Goal: Task Accomplishment & Management: Manage account settings

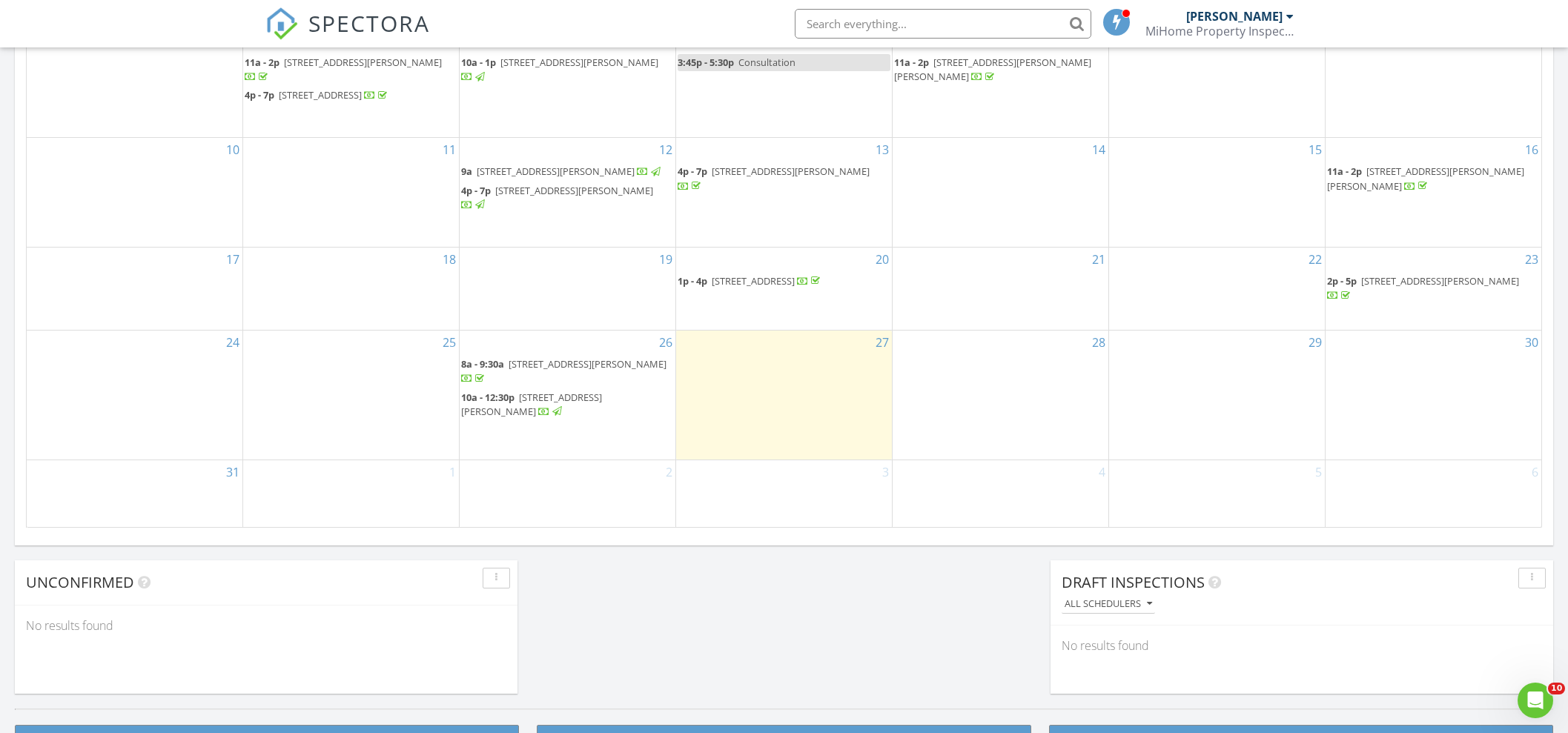
scroll to position [865, 0]
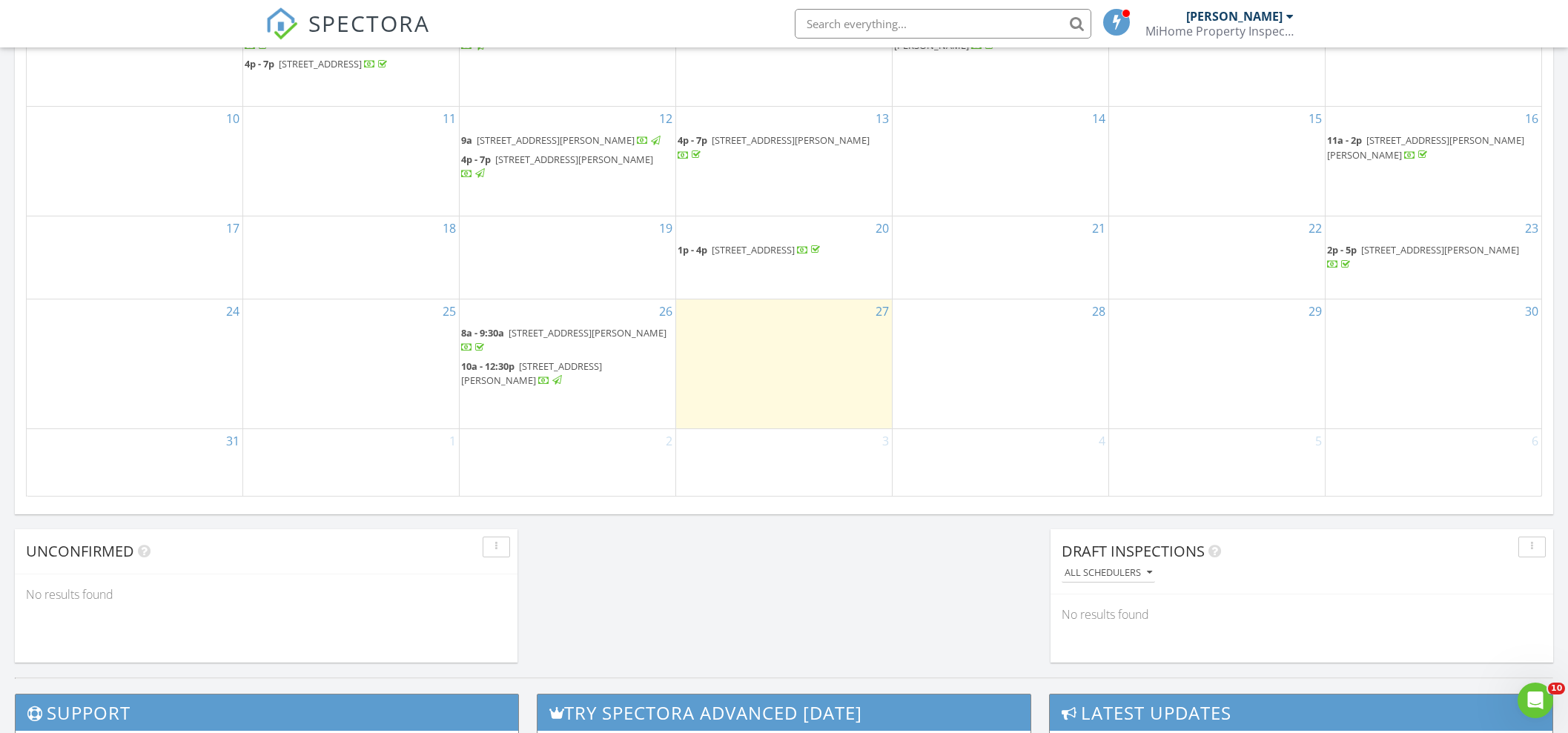
click at [582, 329] on span "7700 Beachway Dr, Monroe 48161" at bounding box center [587, 333] width 158 height 13
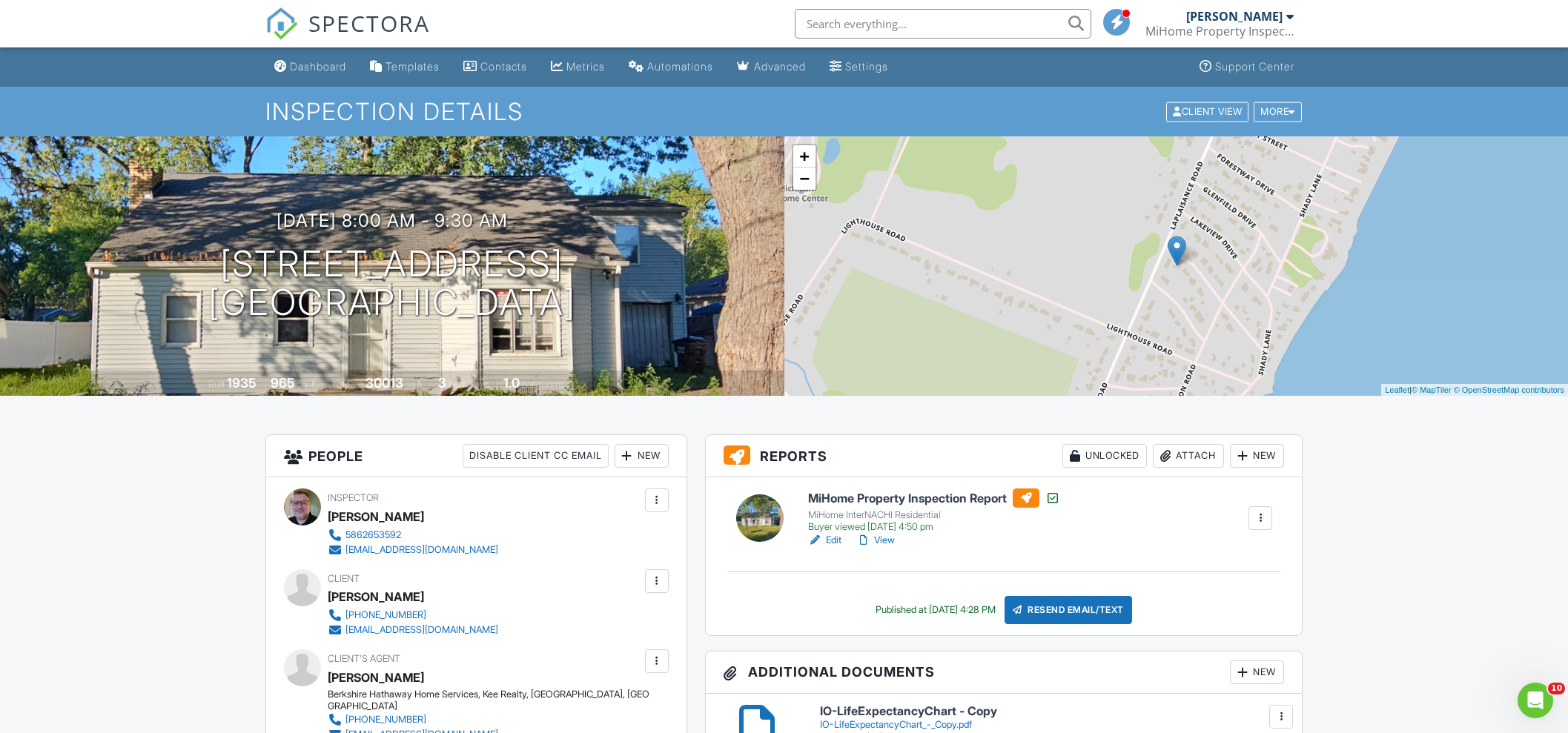
click at [830, 541] on link "Edit" at bounding box center [824, 541] width 34 height 15
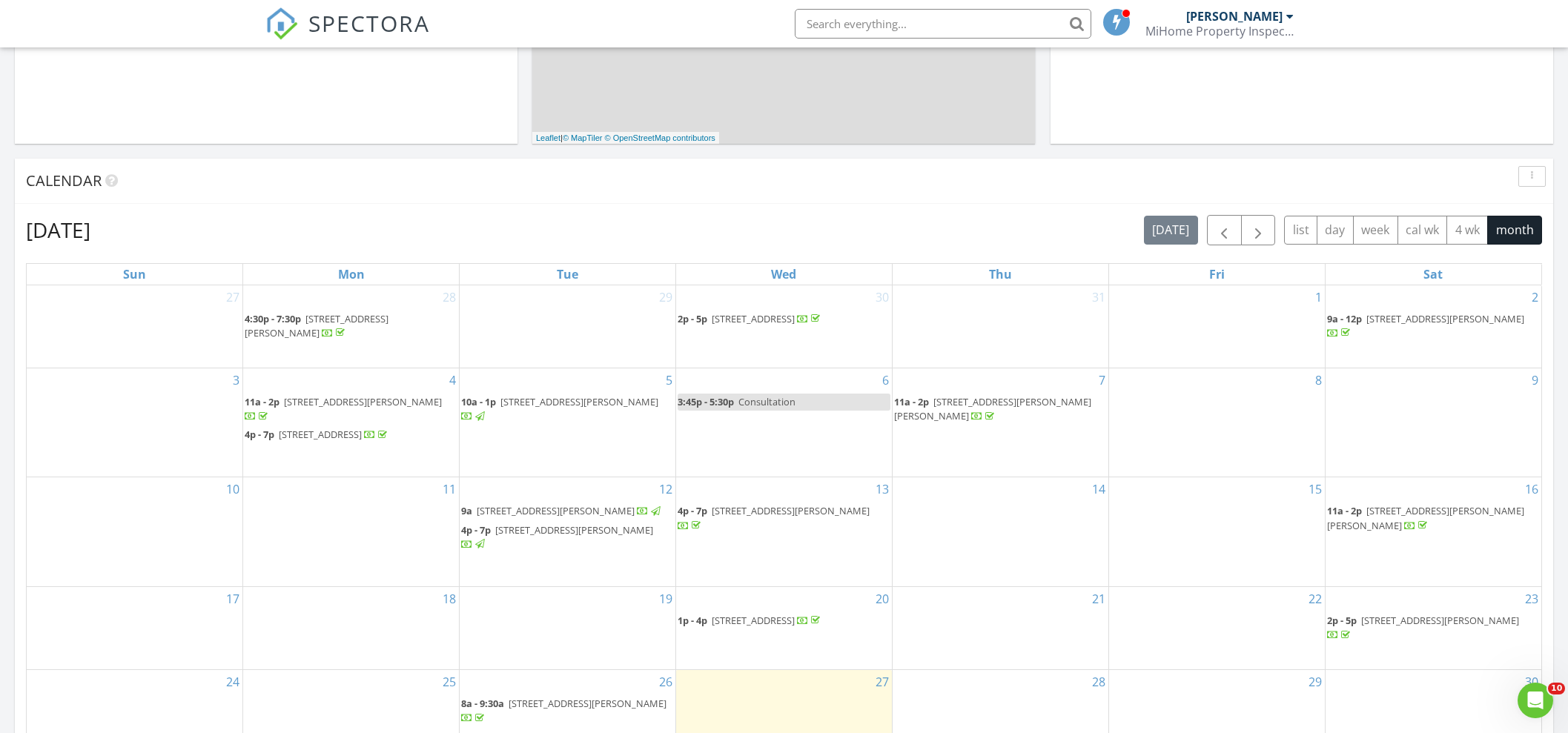
scroll to position [740, 0]
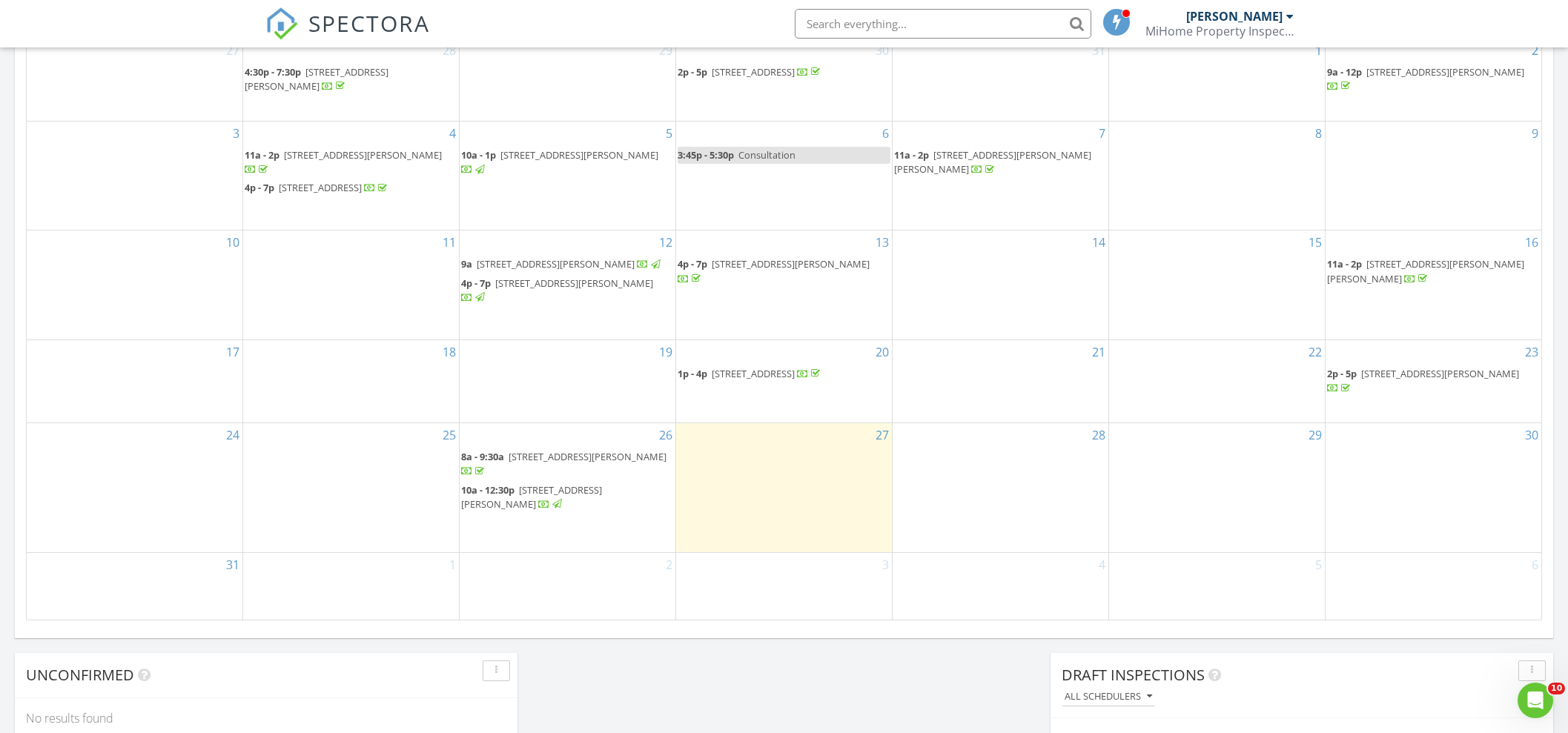
click at [605, 451] on span "7700 Beachway Dr, Monroe 48161" at bounding box center [587, 457] width 158 height 13
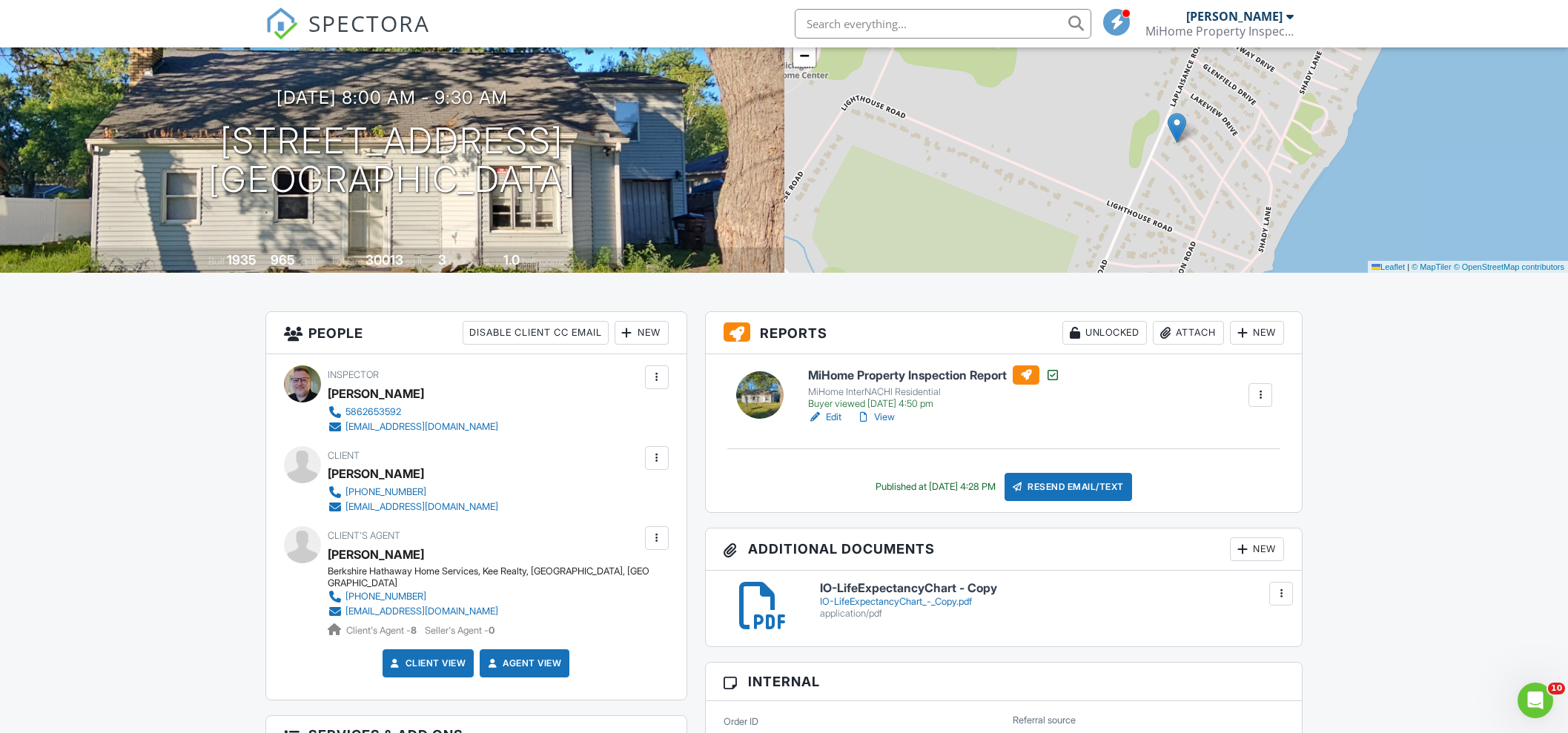
click at [1254, 545] on div "New" at bounding box center [1257, 550] width 54 height 24
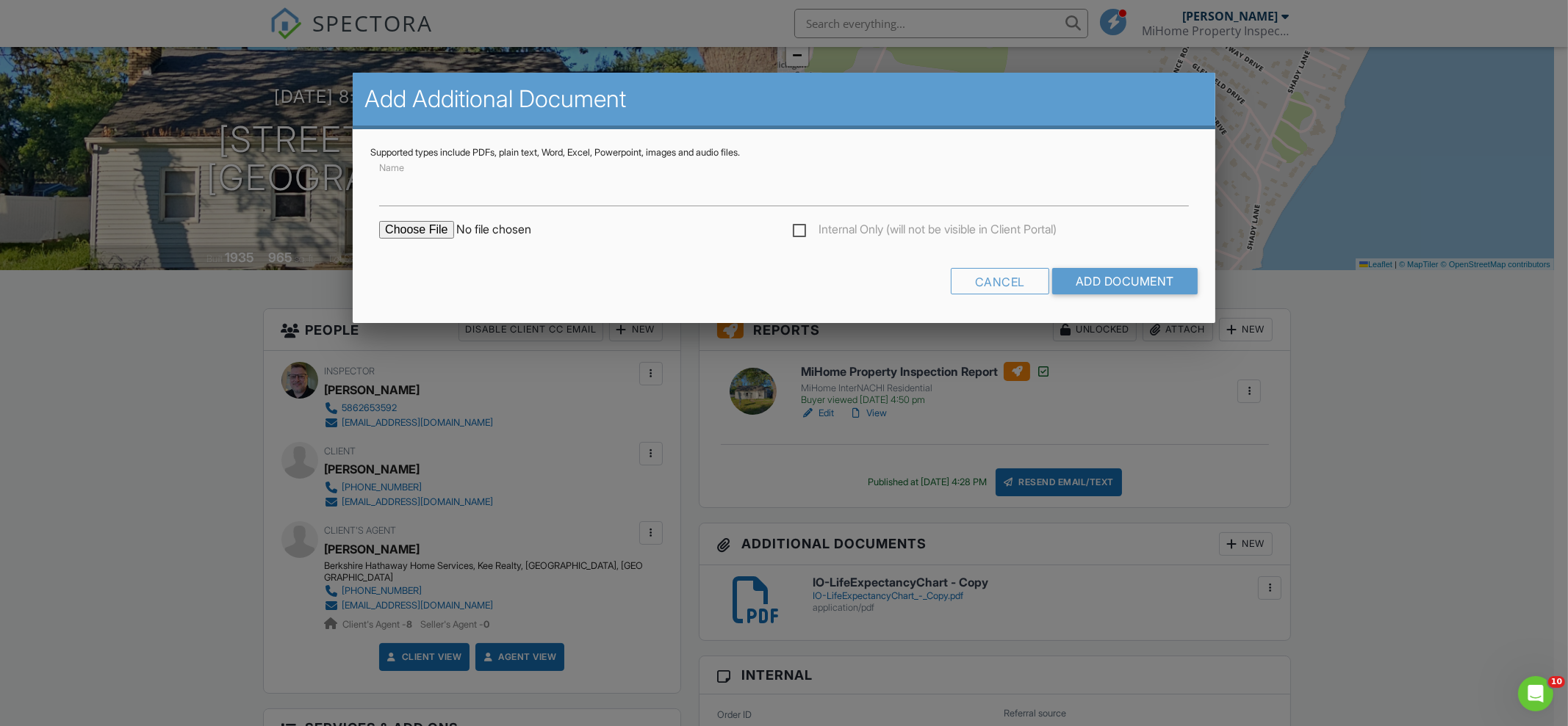
click at [403, 221] on input "file" at bounding box center [504, 230] width 250 height 18
type input "C:\fakepath\7700_Beachway_Dr___MiHome_Property_Inspection_Report.pdf"
click at [1141, 290] on input "Add Document" at bounding box center [1125, 281] width 145 height 27
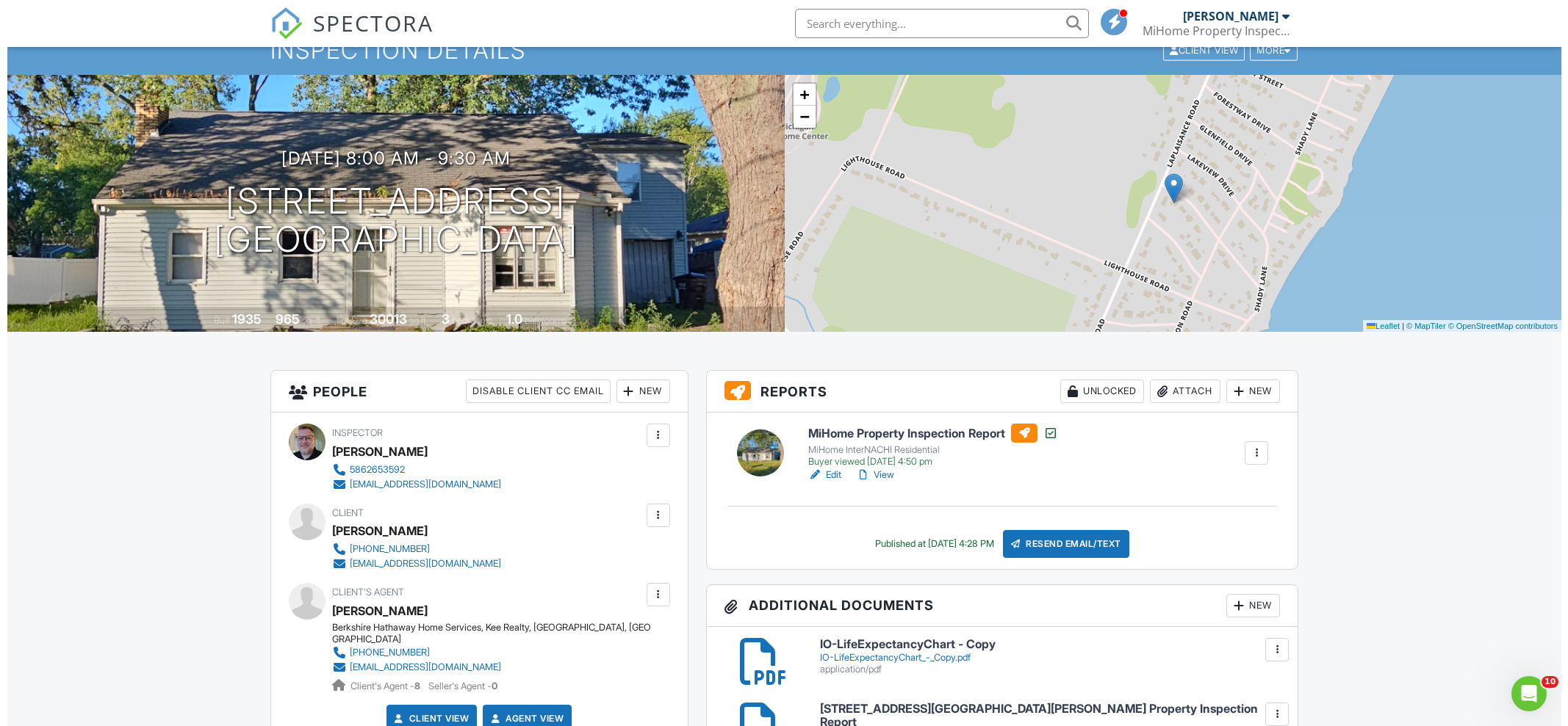
scroll to position [305, 0]
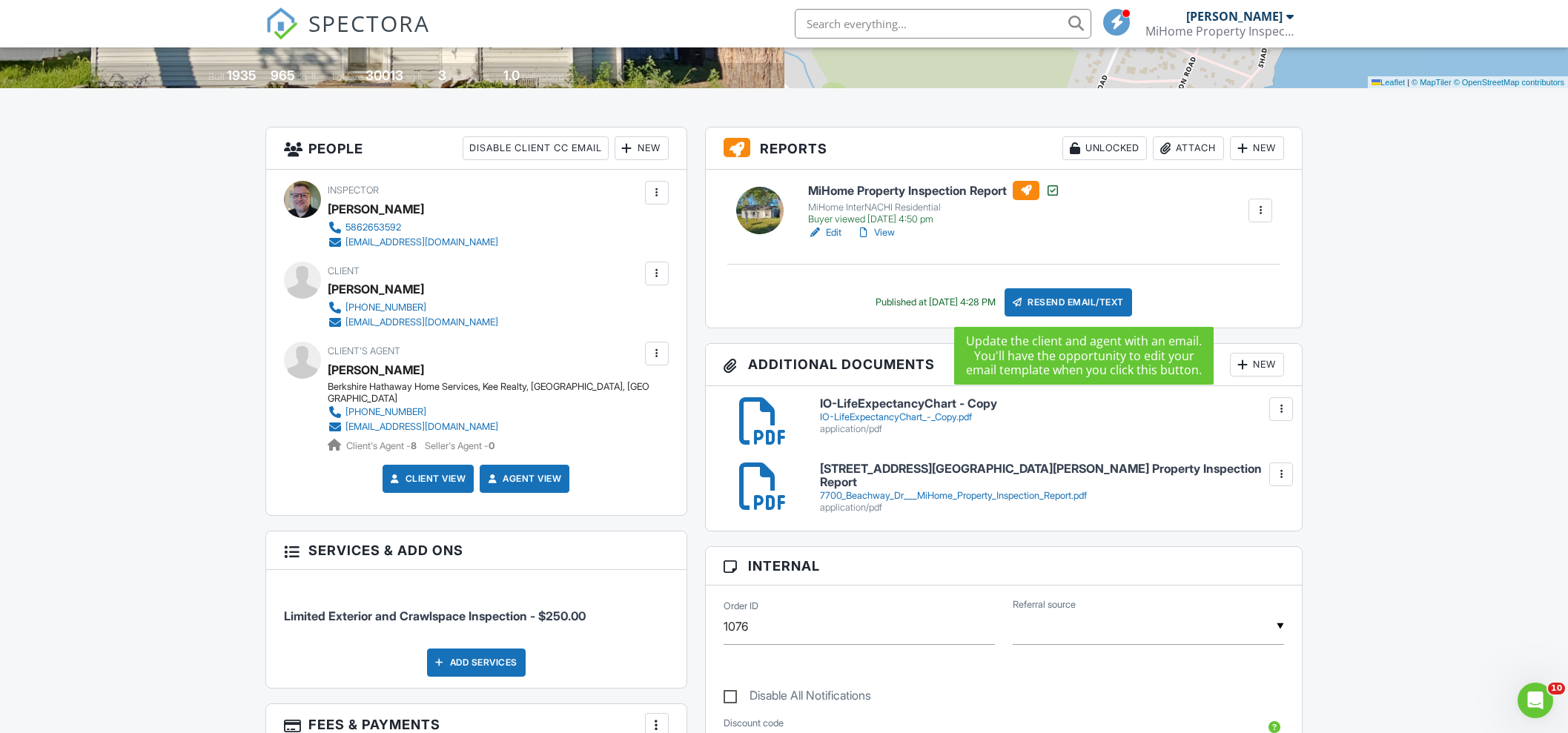
click at [1082, 298] on div "Resend Email/Text" at bounding box center [1069, 302] width 127 height 28
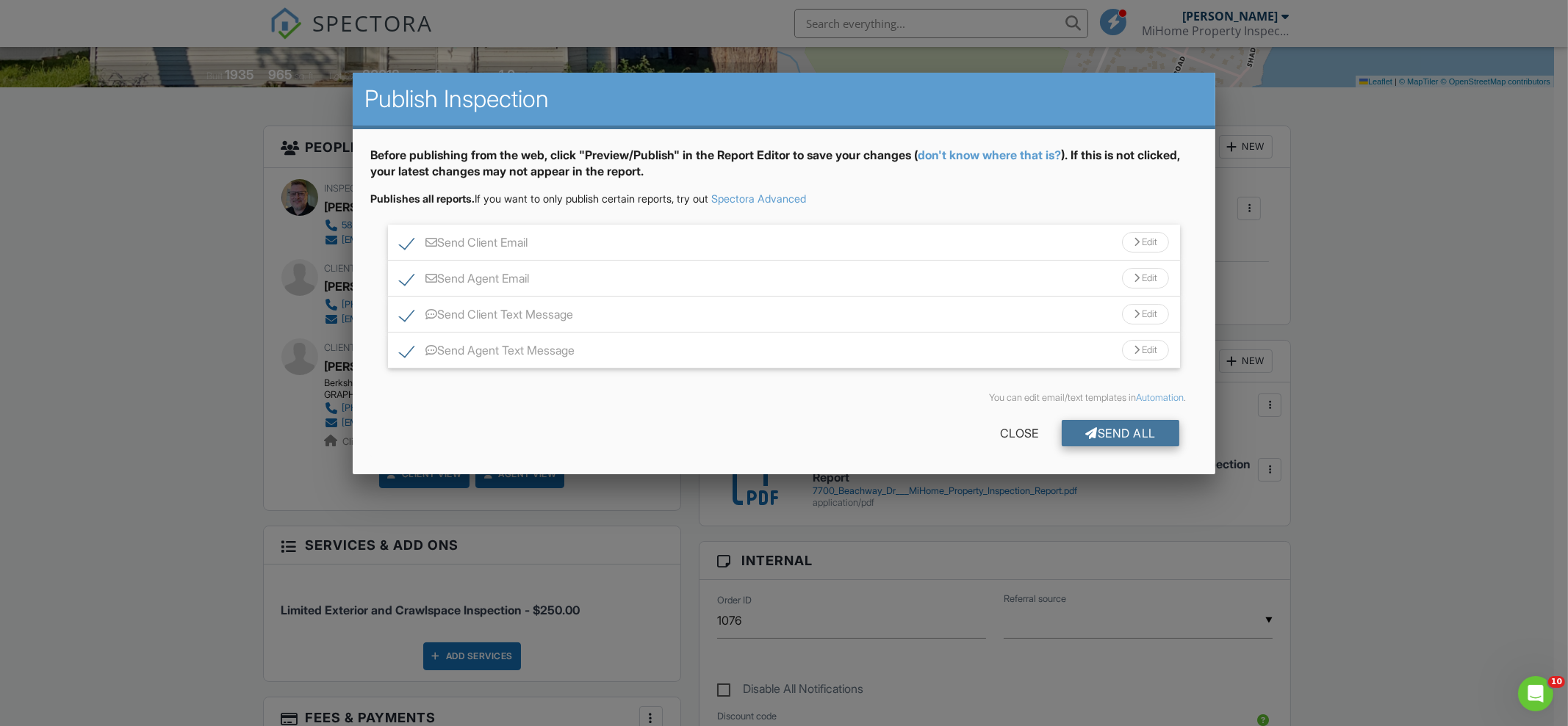
click at [1117, 427] on div "Send All" at bounding box center [1121, 433] width 117 height 27
